Goal: Navigation & Orientation: Find specific page/section

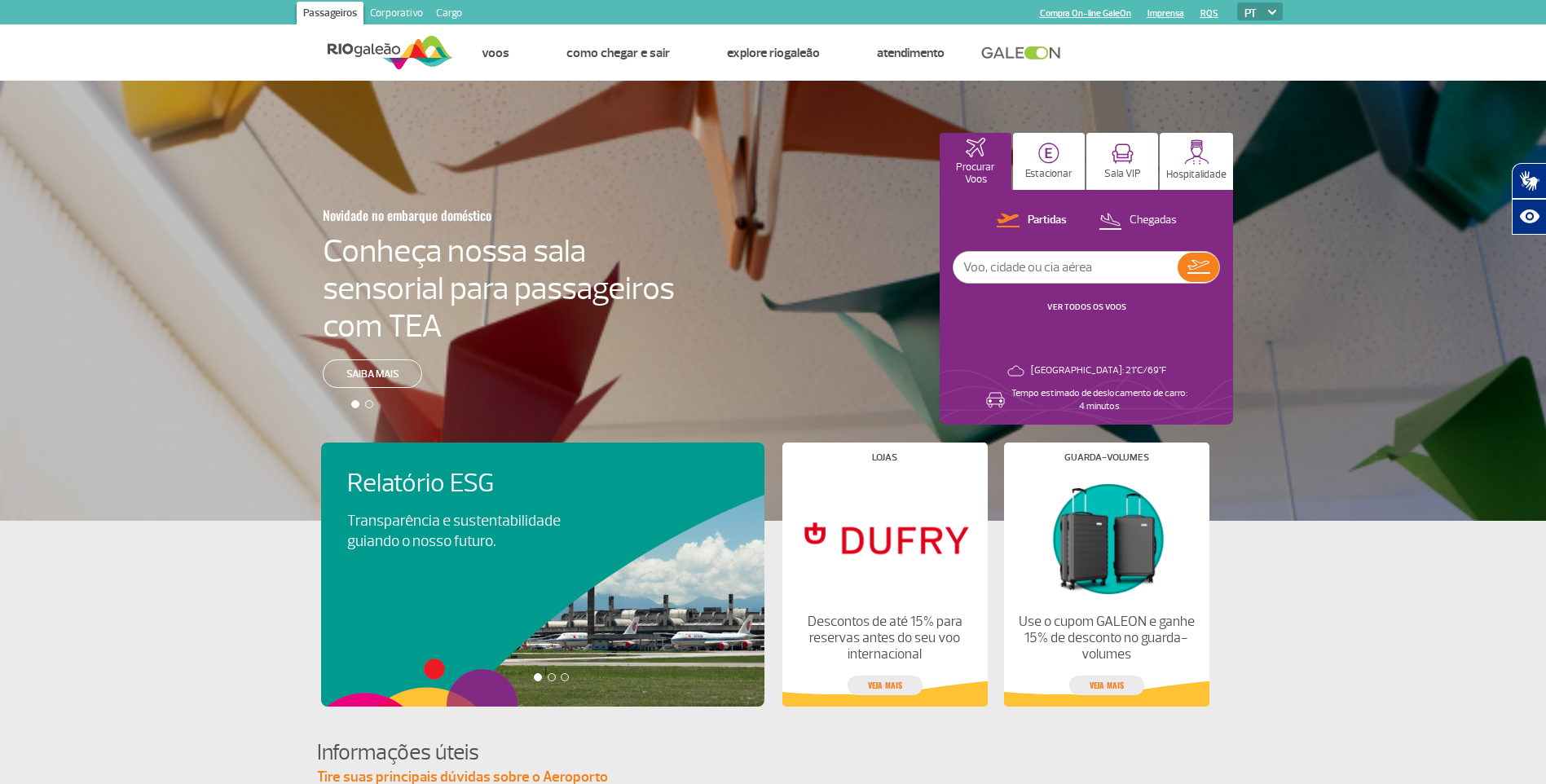
click at [398, 14] on link "Corporativo" at bounding box center [396, 15] width 66 height 26
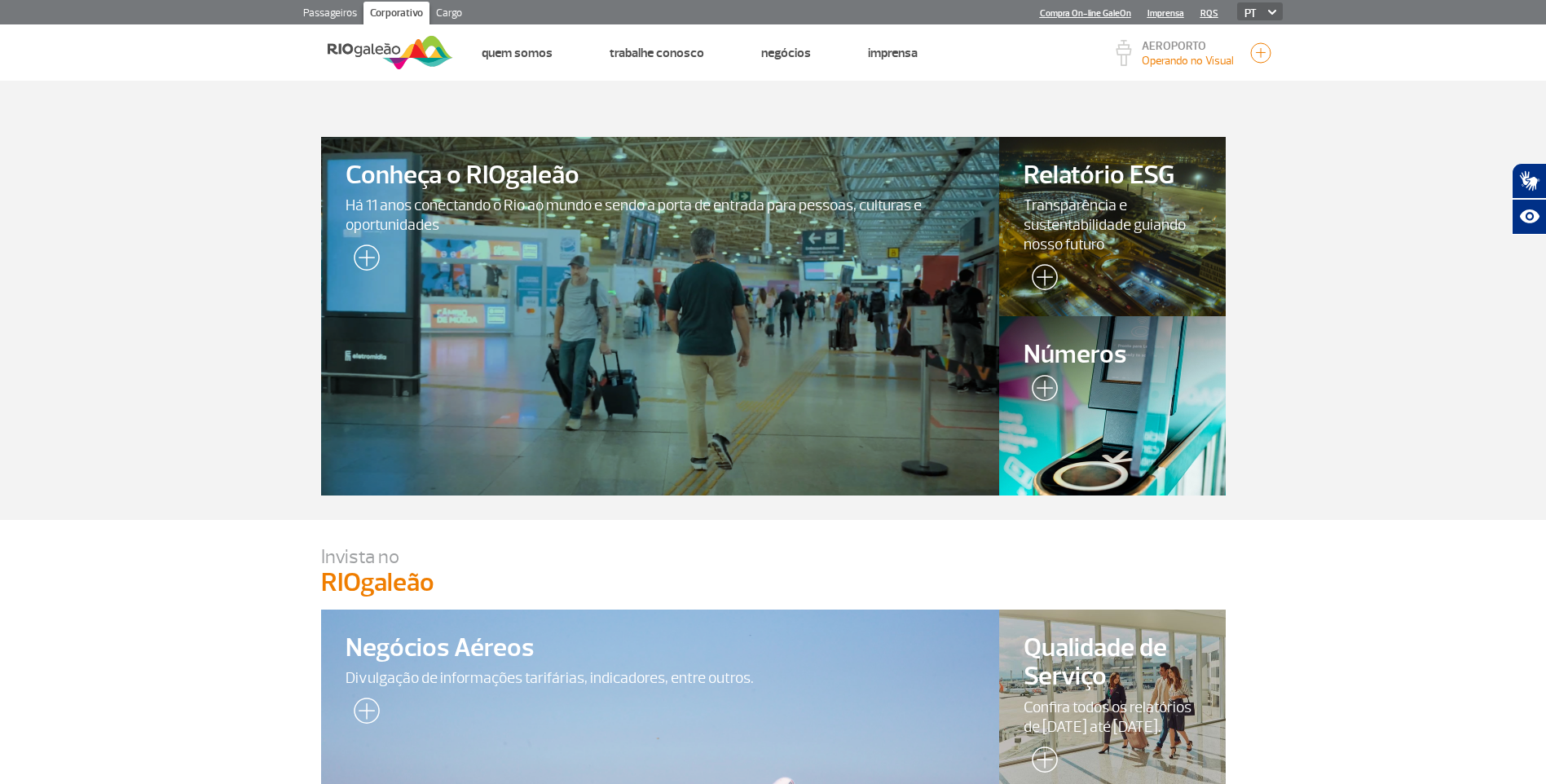
click at [444, 9] on link "Cargo" at bounding box center [449, 15] width 39 height 26
